Goal: Entertainment & Leisure: Browse casually

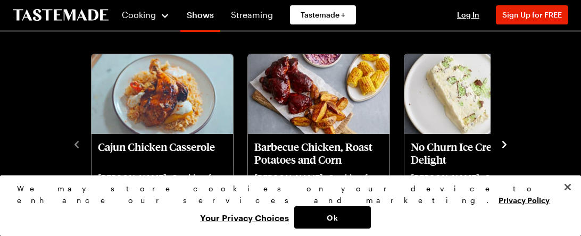
scroll to position [295, 0]
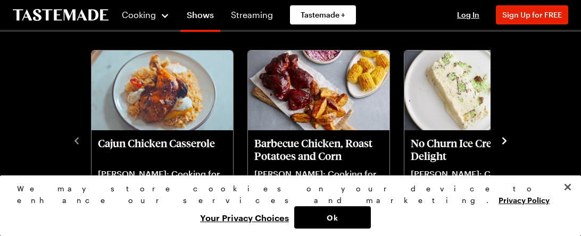
click at [505, 139] on icon "navigate to next item" at bounding box center [505, 140] width 4 height 7
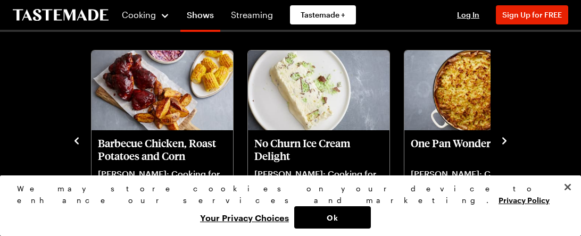
click at [506, 141] on icon "navigate to next item" at bounding box center [505, 140] width 4 height 7
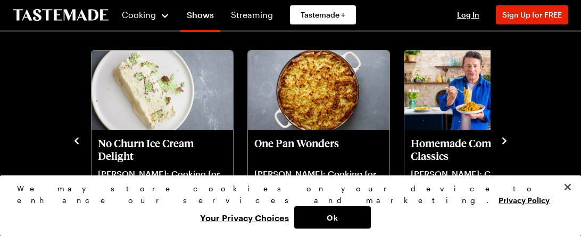
click at [506, 142] on icon "navigate to next item" at bounding box center [504, 141] width 11 height 11
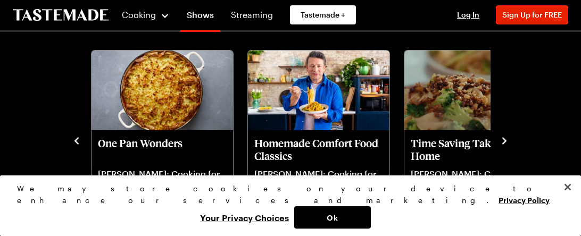
click at [506, 142] on icon "navigate to next item" at bounding box center [504, 141] width 11 height 11
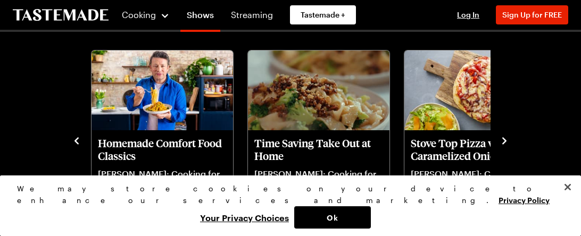
click at [506, 143] on icon "navigate to next item" at bounding box center [504, 141] width 11 height 11
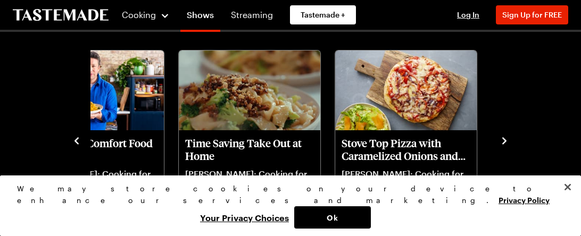
click at [506, 144] on icon "navigate to next item" at bounding box center [504, 141] width 11 height 11
click at [502, 141] on icon "navigate to next item" at bounding box center [504, 141] width 11 height 11
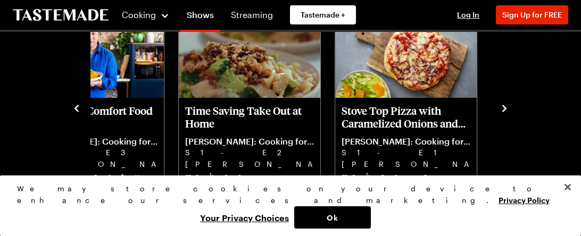
scroll to position [332, 0]
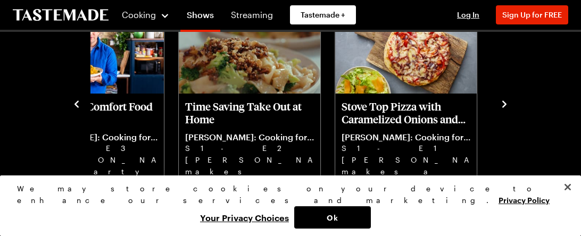
click at [76, 104] on icon "navigate to previous item" at bounding box center [76, 104] width 11 height 11
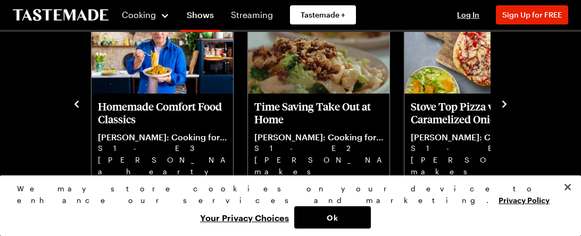
click at [76, 105] on icon "navigate to previous item" at bounding box center [77, 104] width 4 height 7
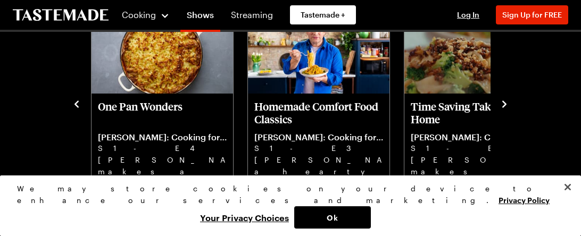
click at [76, 106] on icon "navigate to previous item" at bounding box center [76, 104] width 11 height 11
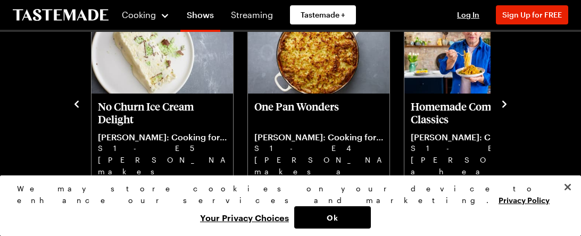
click at [76, 108] on icon "navigate to previous item" at bounding box center [76, 104] width 11 height 11
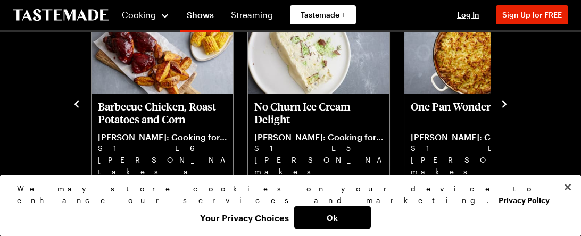
click at [76, 109] on icon "navigate to previous item" at bounding box center [76, 104] width 11 height 11
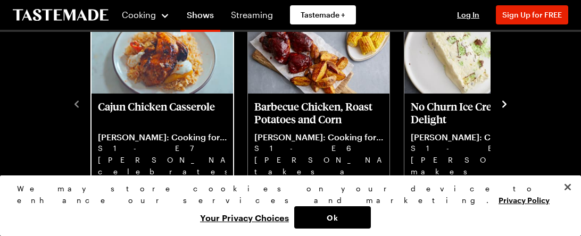
click at [142, 103] on p "Cajun Chicken Casserole" at bounding box center [162, 113] width 129 height 26
